Goal: Find specific page/section: Find specific page/section

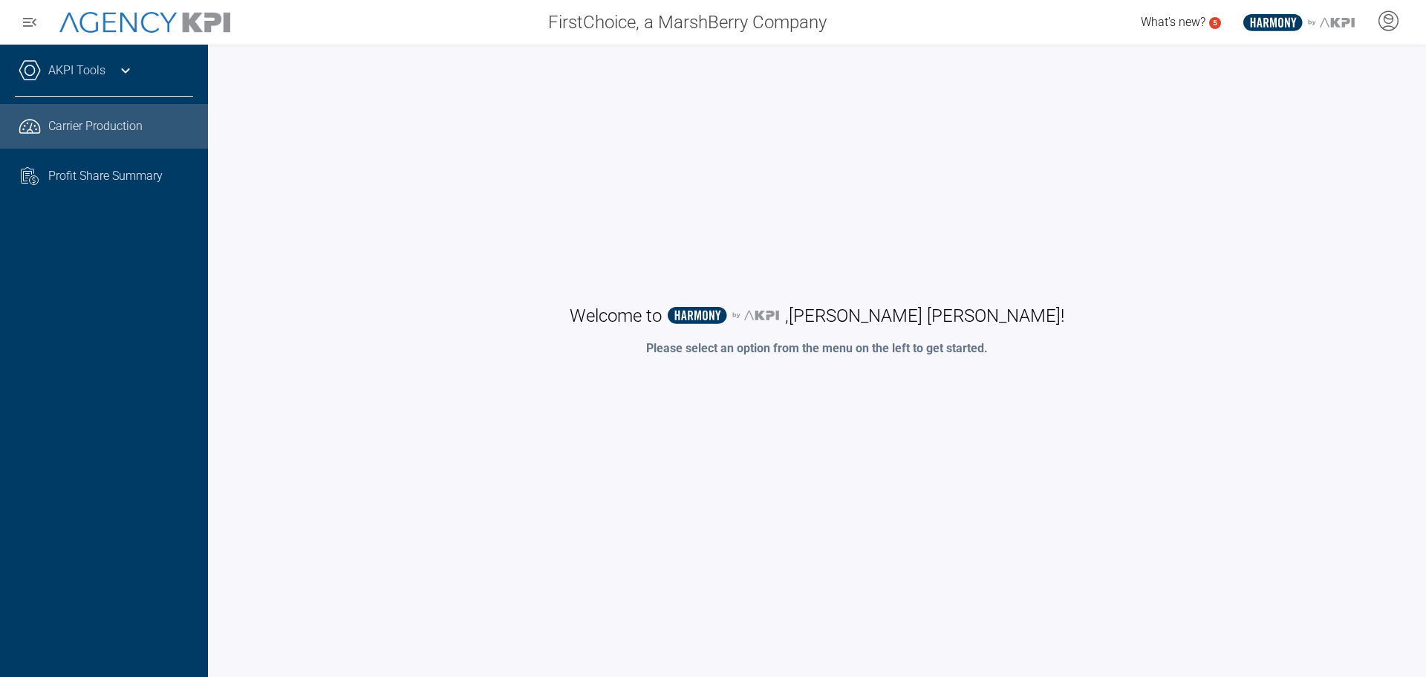
click at [128, 121] on span "Carrier Production" at bounding box center [95, 126] width 94 height 18
